Goal: Information Seeking & Learning: Learn about a topic

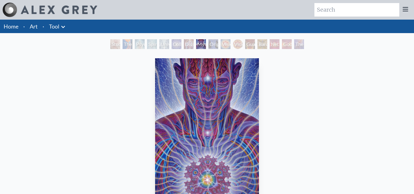
drag, startPoint x: 110, startPoint y: 16, endPoint x: 110, endPoint y: 5, distance: 10.4
click at [110, 10] on div "Art Writings About" at bounding box center [207, 10] width 414 height 20
click at [112, 3] on div "Art Writings About" at bounding box center [207, 10] width 414 height 20
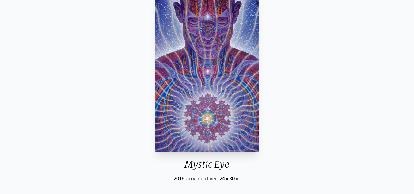
scroll to position [98, 0]
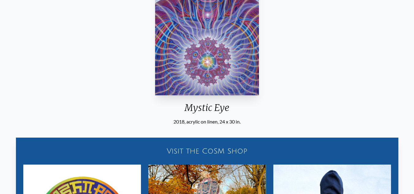
scroll to position [122, 0]
